Goal: Check status: Check status

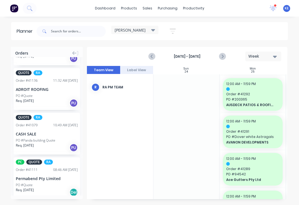
scroll to position [407, 0]
click at [92, 34] on input "text" at bounding box center [78, 31] width 55 height 11
click at [73, 26] on input "Acura" at bounding box center [78, 31] width 55 height 11
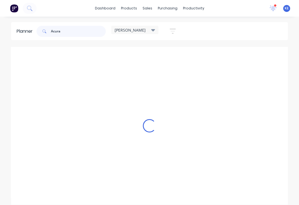
scroll to position [0, 0]
click at [79, 29] on input "Acura" at bounding box center [78, 31] width 55 height 11
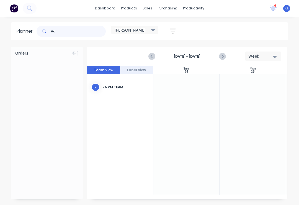
type input "A"
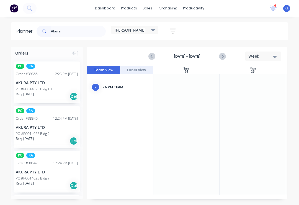
click at [264, 55] on div "Week" at bounding box center [261, 56] width 25 height 6
click at [252, 82] on div "Week" at bounding box center [253, 82] width 55 height 11
click at [83, 31] on input "Akura" at bounding box center [78, 31] width 55 height 11
type input "A"
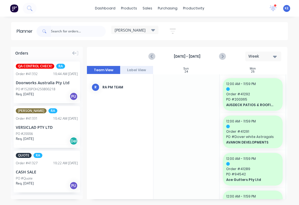
click at [75, 51] on icon at bounding box center [74, 53] width 4 height 5
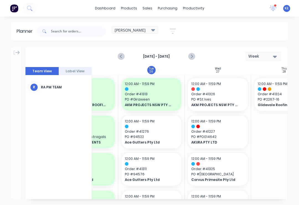
scroll to position [0, 107]
click at [225, 133] on span "Order # 41227" at bounding box center [217, 131] width 53 height 5
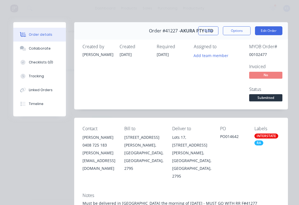
scroll to position [0, 0]
click at [210, 32] on button "Close" at bounding box center [208, 30] width 20 height 9
